Goal: Check status: Check status

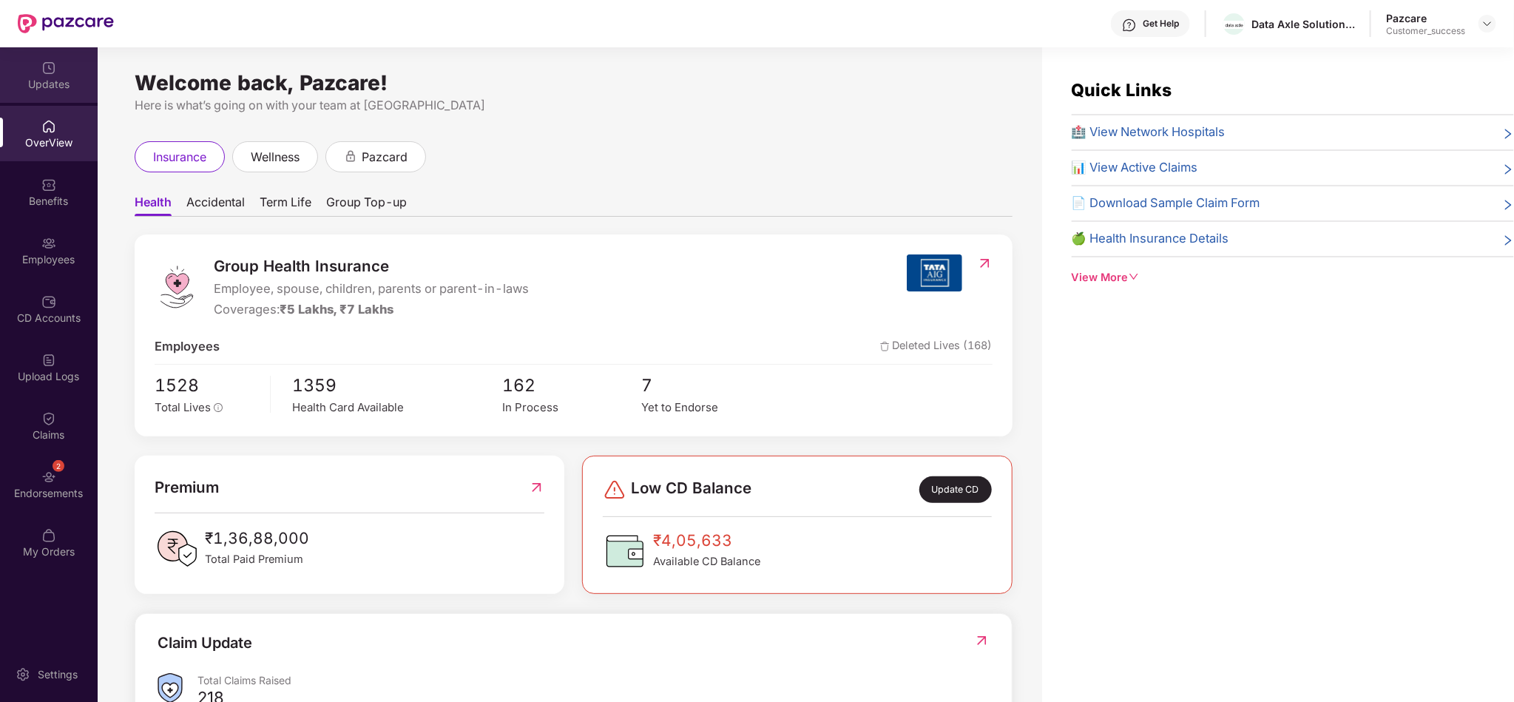
click at [69, 91] on div "Updates" at bounding box center [49, 84] width 98 height 15
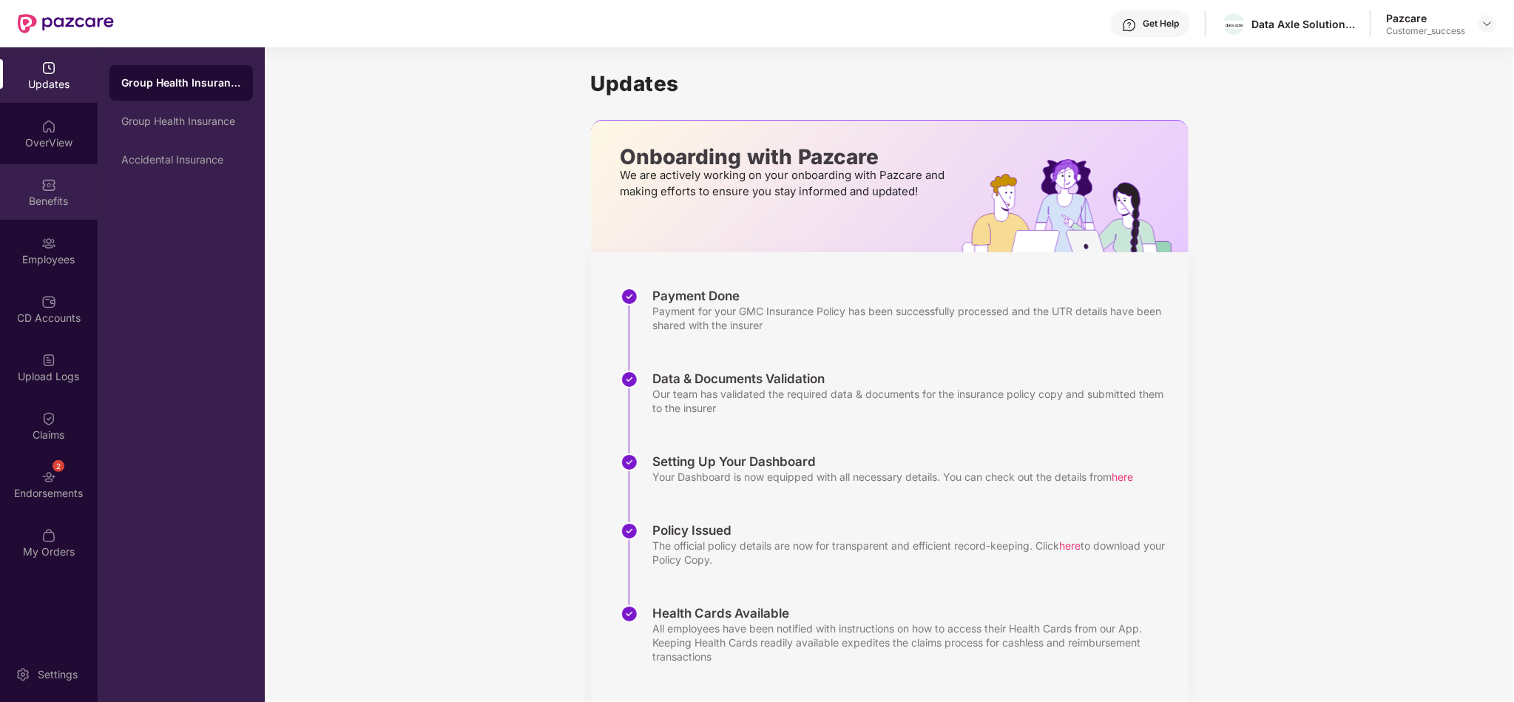
click at [87, 185] on div "Benefits" at bounding box center [49, 191] width 98 height 55
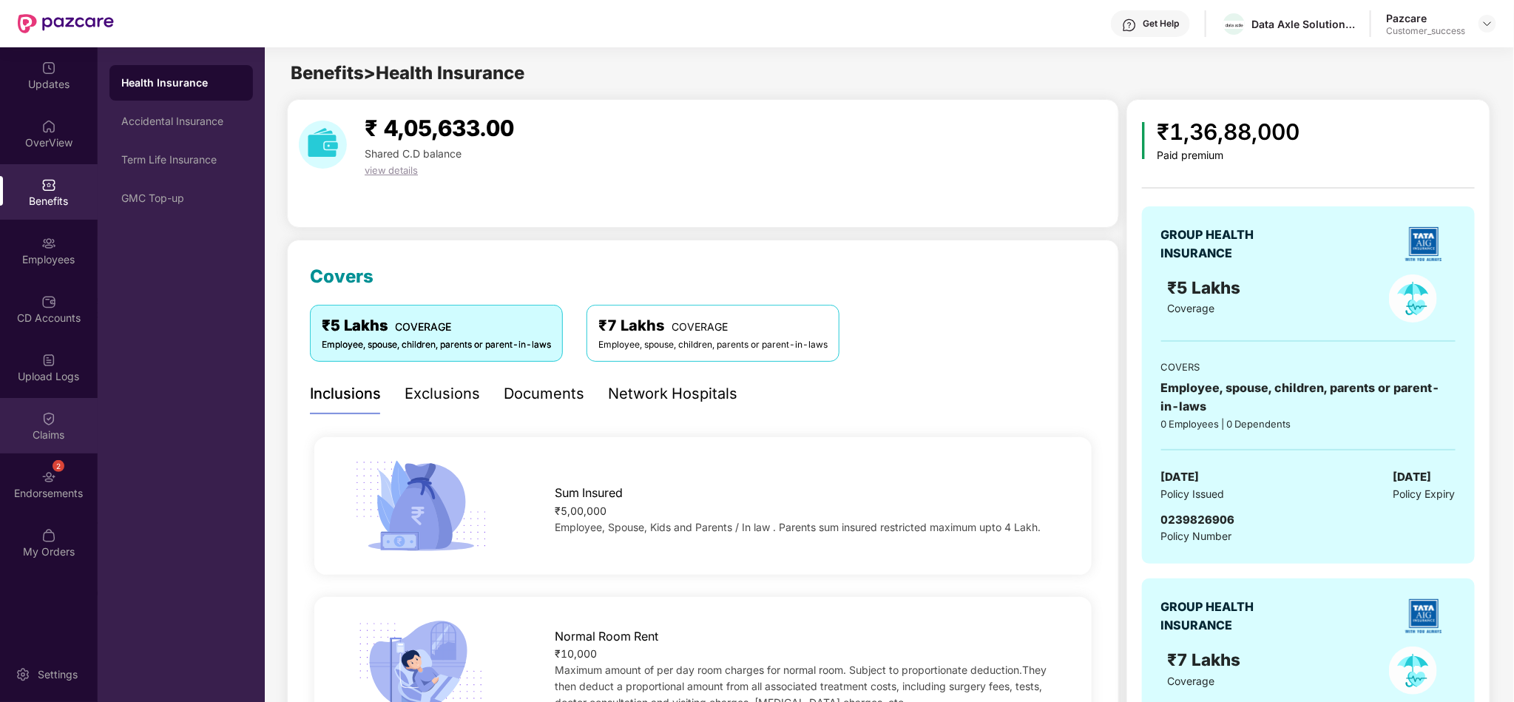
click at [63, 451] on div "Claims" at bounding box center [49, 425] width 98 height 55
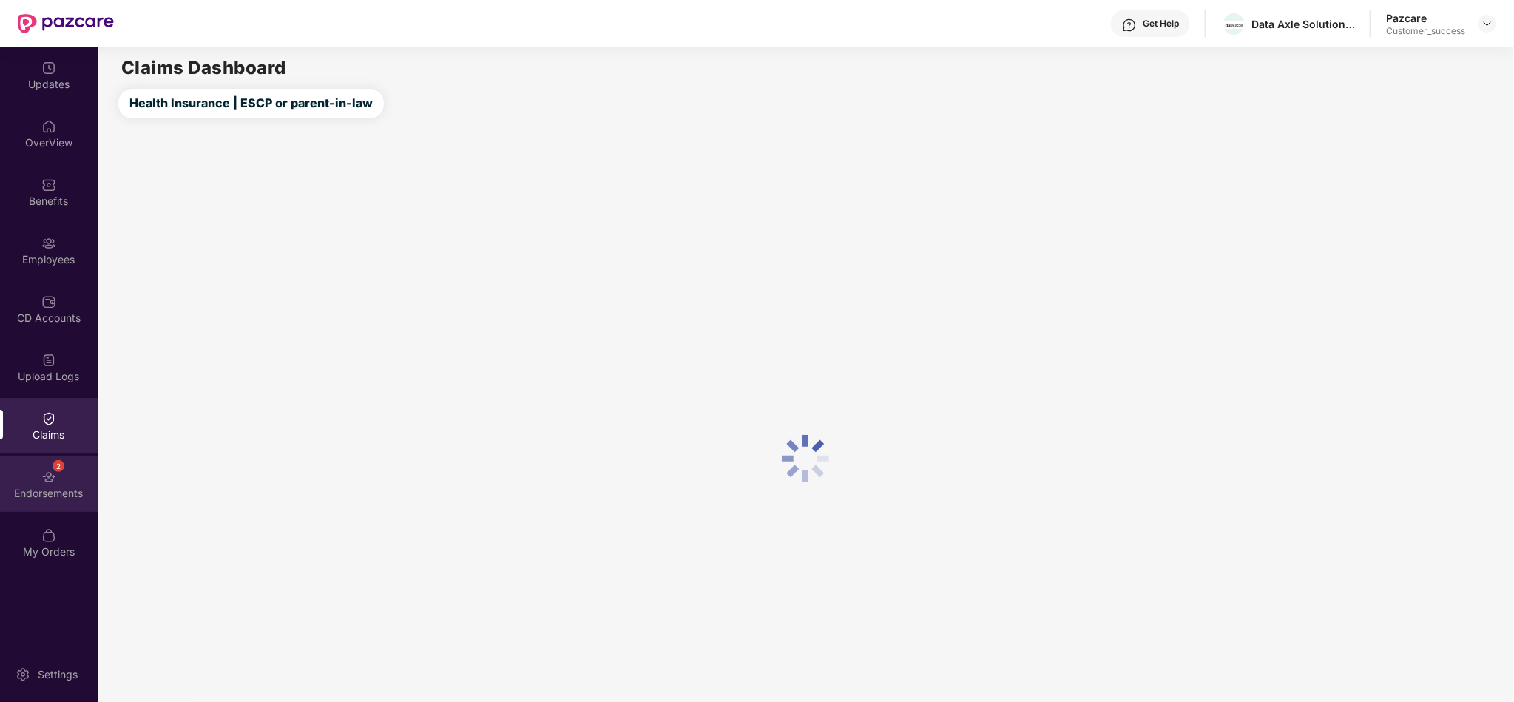
click at [54, 470] on div "2" at bounding box center [59, 466] width 12 height 12
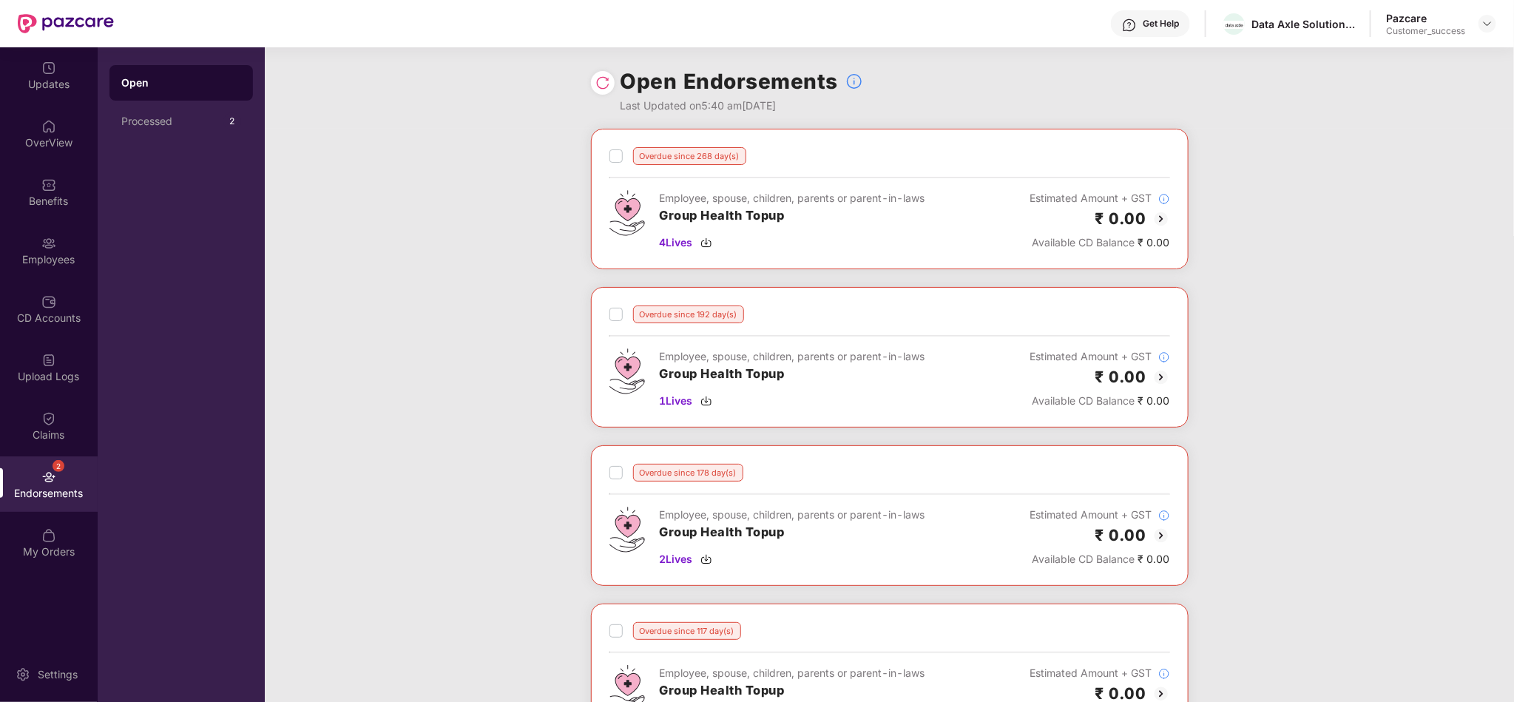
click at [178, 113] on div "Processed 2" at bounding box center [181, 122] width 144 height 36
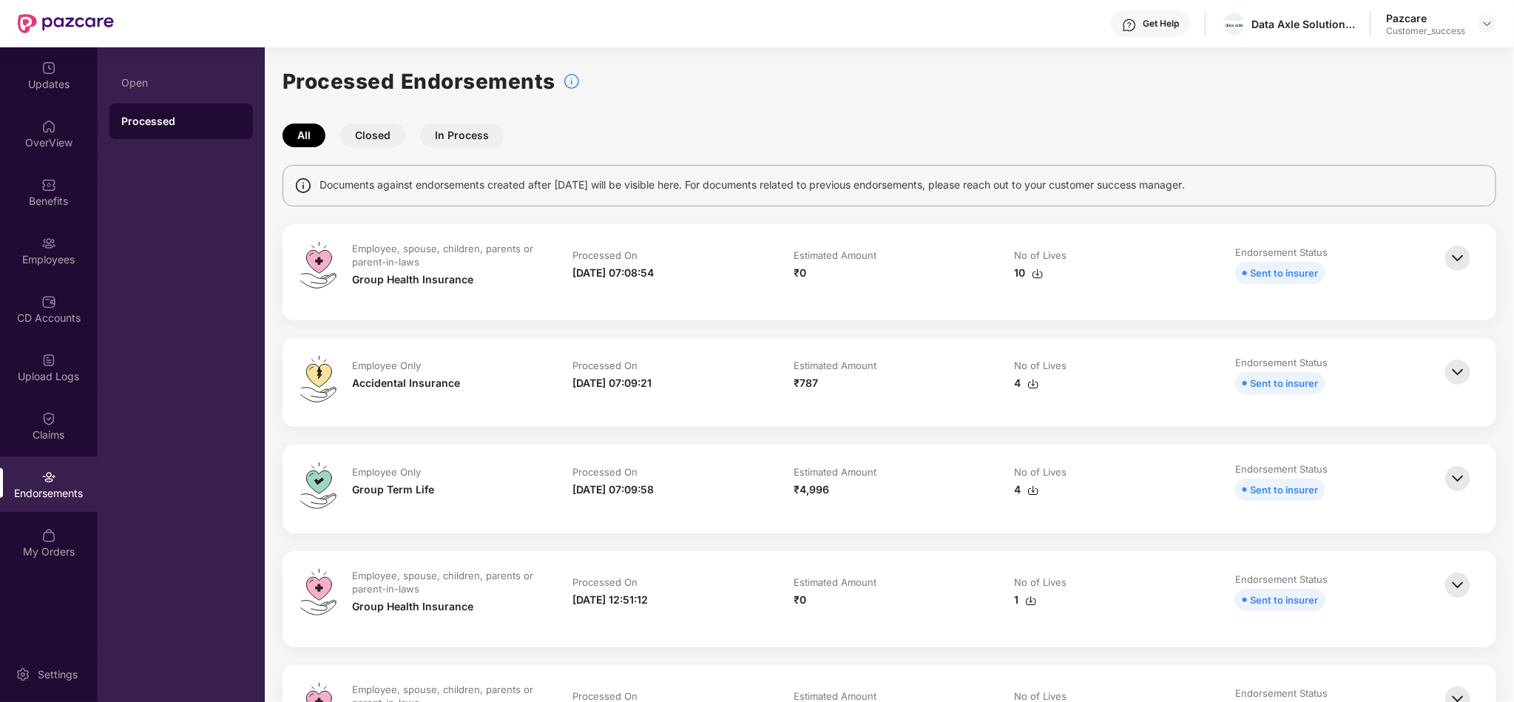
click at [178, 114] on div "Processed" at bounding box center [181, 121] width 120 height 15
